Goal: Information Seeking & Learning: Understand process/instructions

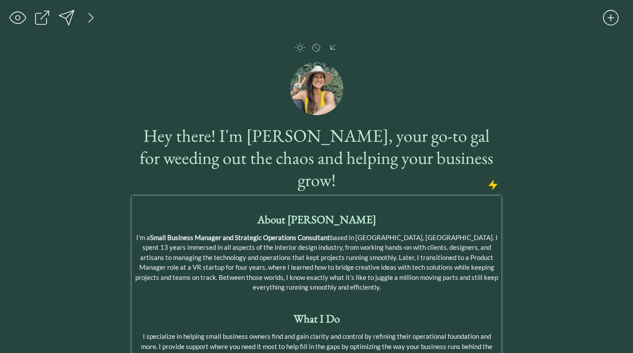
select select ""email""
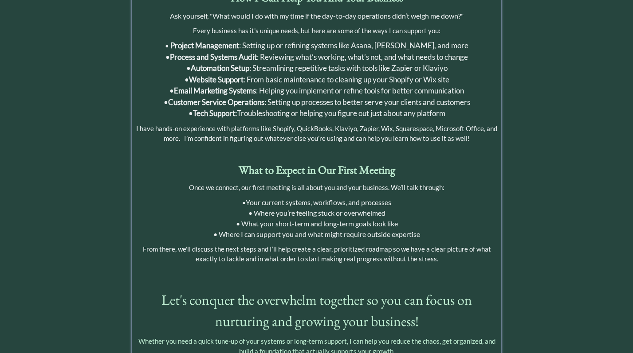
scroll to position [456, 0]
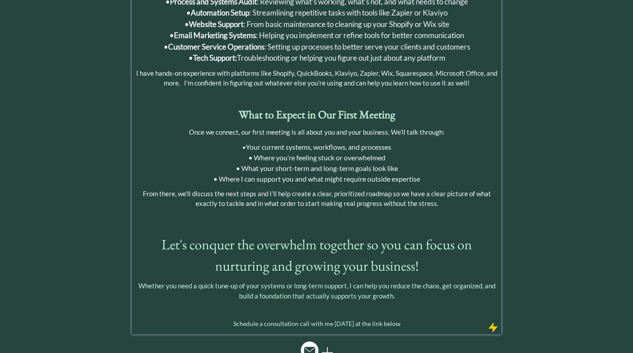
click at [407, 243] on span "Let's conquer the overwhelm together so you can focus on nurturing and growing …" at bounding box center [316, 255] width 310 height 40
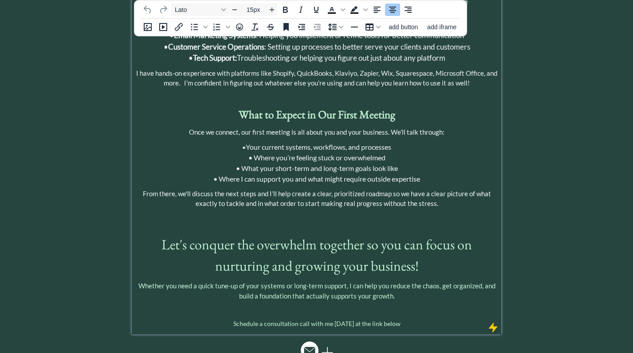
click at [390, 281] on p "Whether you need a quick tune-up of your systems or long-term support, I can he…" at bounding box center [316, 291] width 365 height 20
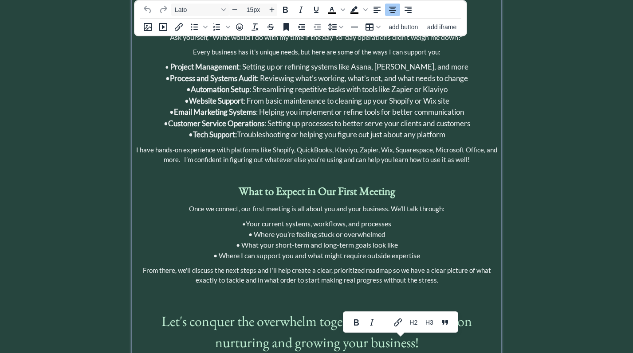
scroll to position [377, 0]
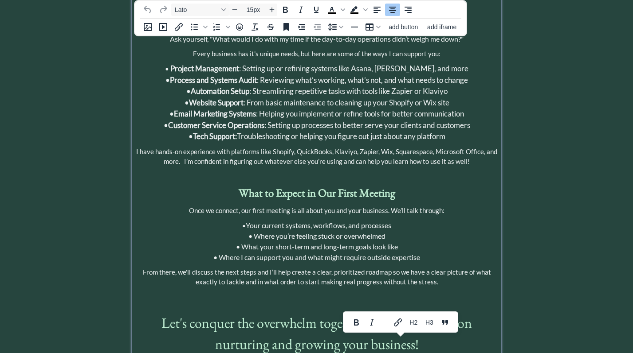
click at [391, 268] on span "From there, we'll discuss the next steps and I’ll help create a clear, prioriti…" at bounding box center [317, 277] width 348 height 18
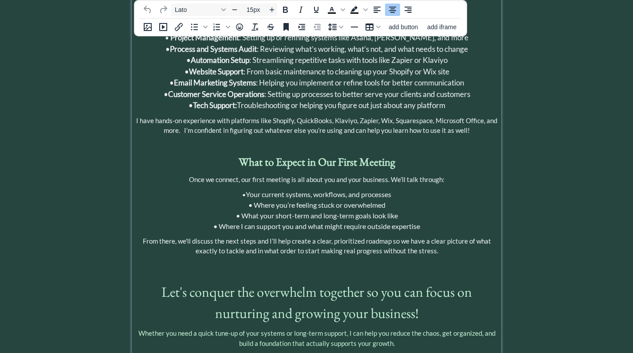
scroll to position [409, 0]
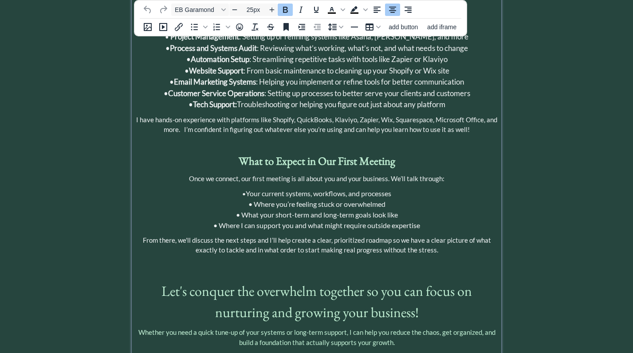
click at [242, 154] on strong "What to Expect in Our First Meeting" at bounding box center [317, 161] width 157 height 14
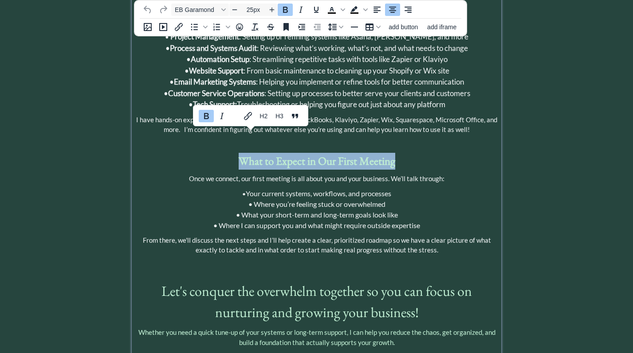
click at [242, 154] on strong "What to Expect in Our First Meeting" at bounding box center [317, 161] width 157 height 14
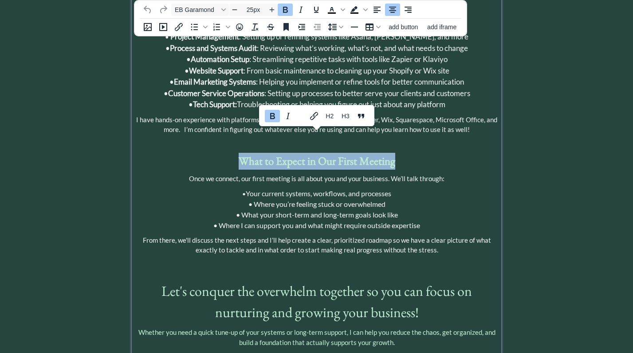
click at [242, 154] on strong "What to Expect in Our First Meeting" at bounding box center [317, 161] width 157 height 14
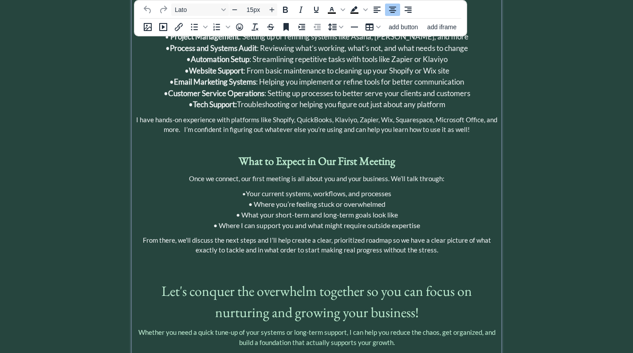
click at [294, 151] on div "About [PERSON_NAME] I’m a Small Business Manager and Strategic Operations Consu…" at bounding box center [316, 81] width 365 height 587
type input "25px"
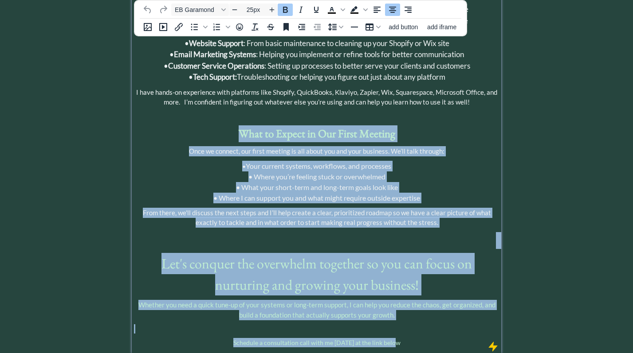
scroll to position [456, 0]
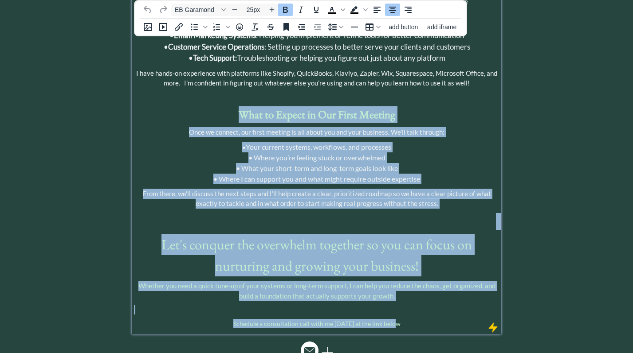
drag, startPoint x: 239, startPoint y: 138, endPoint x: 403, endPoint y: 307, distance: 235.5
click at [403, 307] on div "About [PERSON_NAME] I’m a Small Business Manager and Strategic Operations Consu…" at bounding box center [316, 37] width 369 height 595
copy div "What to Expect in Our First Meeting Once we connect, our first meeting is all a…"
